Goal: Task Accomplishment & Management: Use online tool/utility

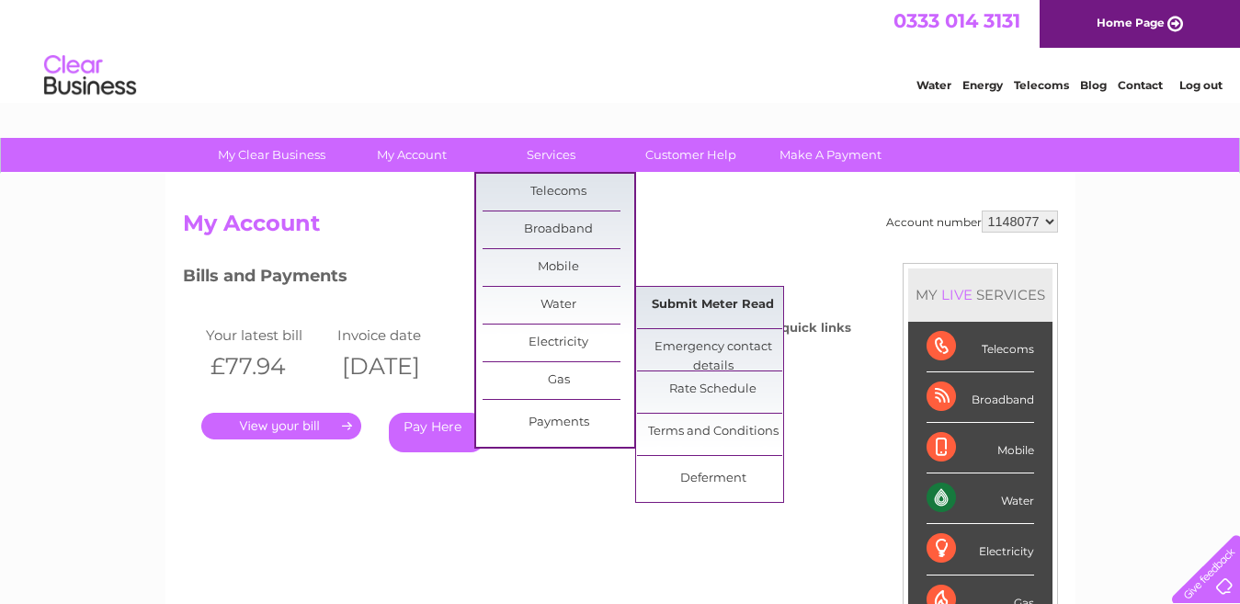
click at [663, 300] on link "Submit Meter Read" at bounding box center [713, 305] width 152 height 37
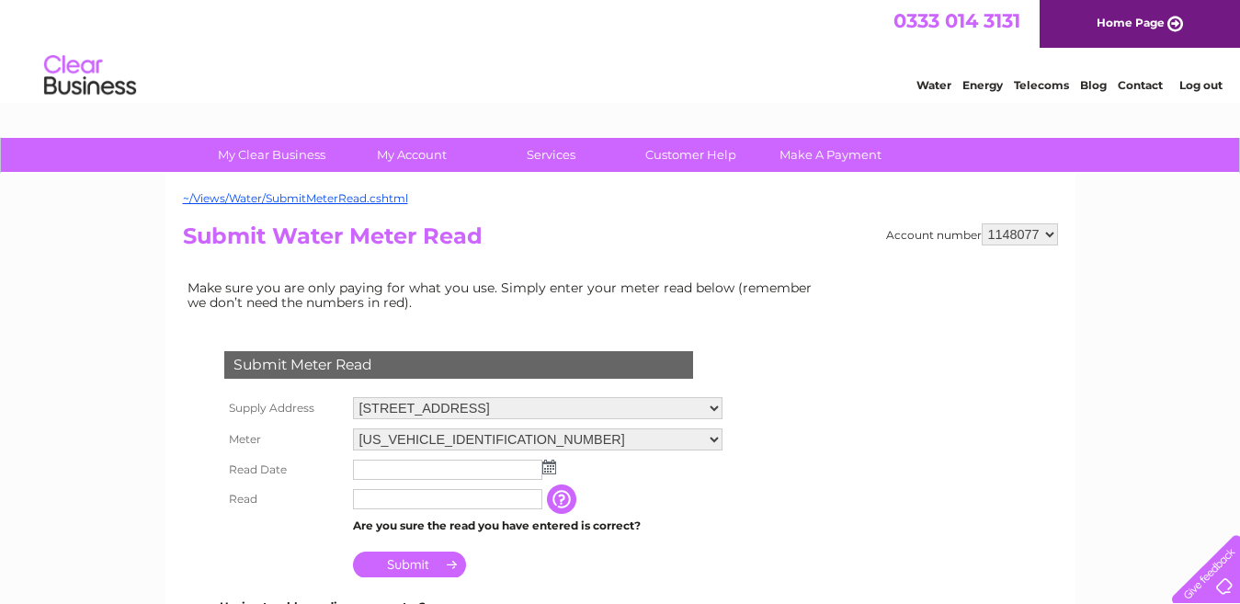
click at [426, 471] on input "text" at bounding box center [447, 469] width 189 height 20
click at [553, 472] on img at bounding box center [549, 466] width 14 height 15
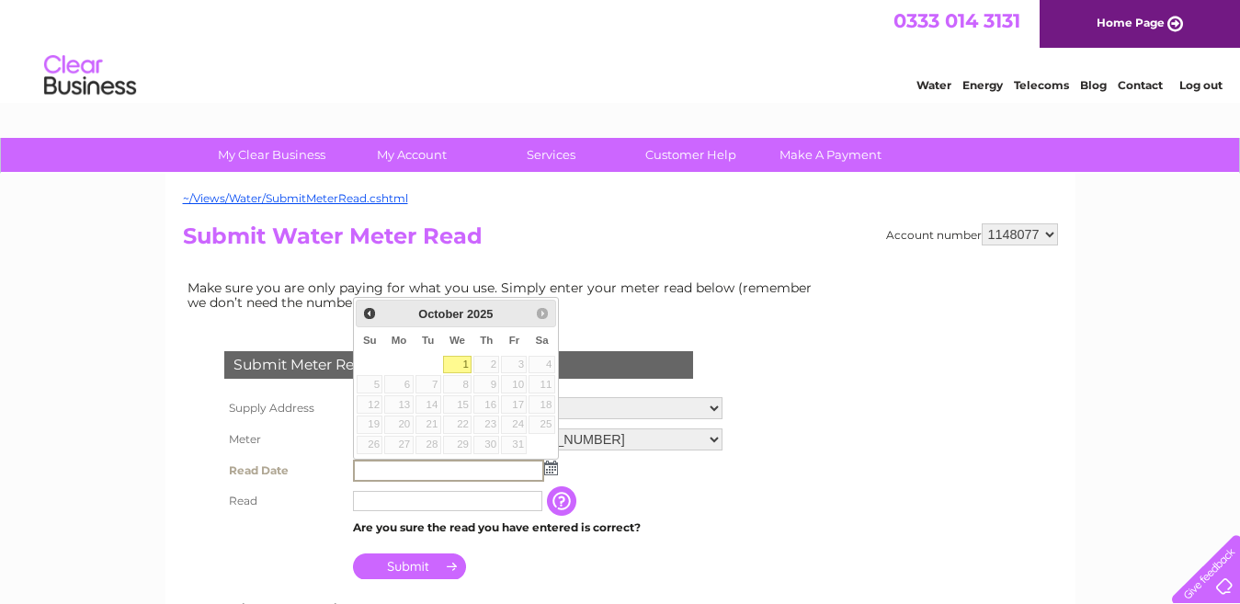
click at [453, 362] on link "1" at bounding box center [457, 365] width 29 height 18
type input "[DATE]"
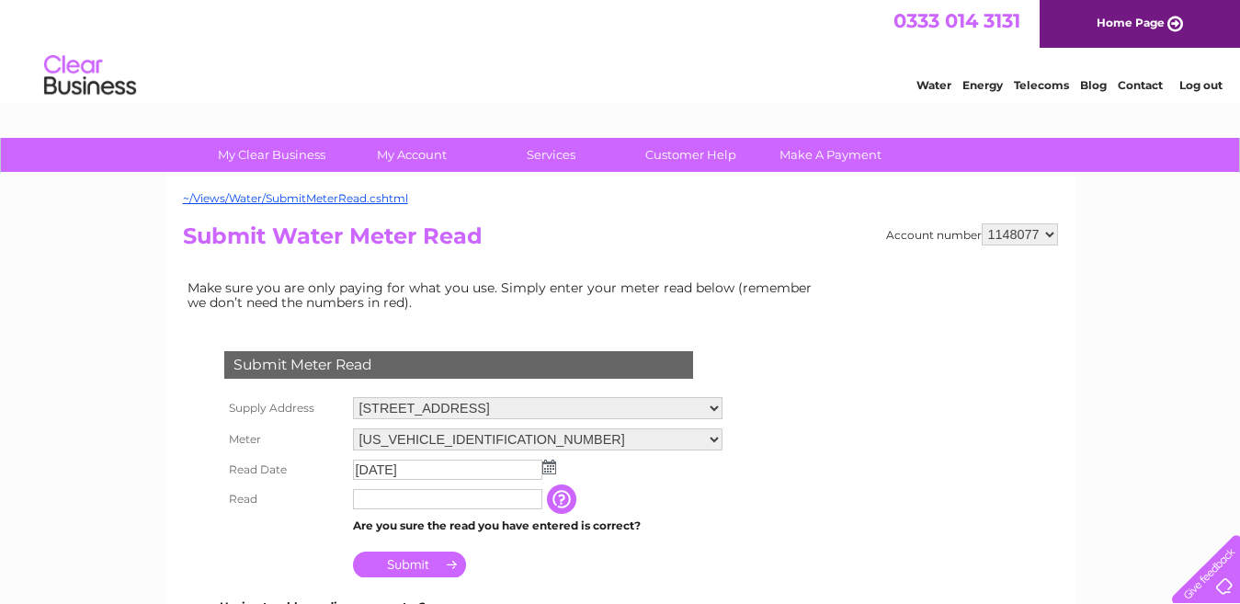
click at [384, 507] on input "text" at bounding box center [447, 499] width 189 height 20
type input "2968"
click at [405, 563] on input "Submit" at bounding box center [409, 564] width 113 height 26
